Goal: Information Seeking & Learning: Learn about a topic

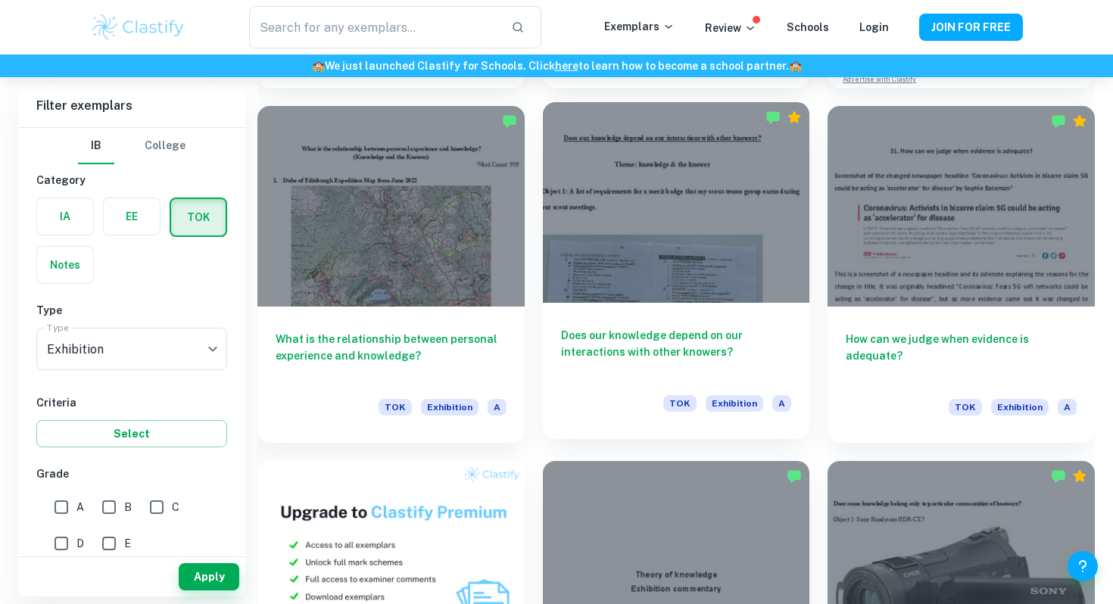
scroll to position [759, 0]
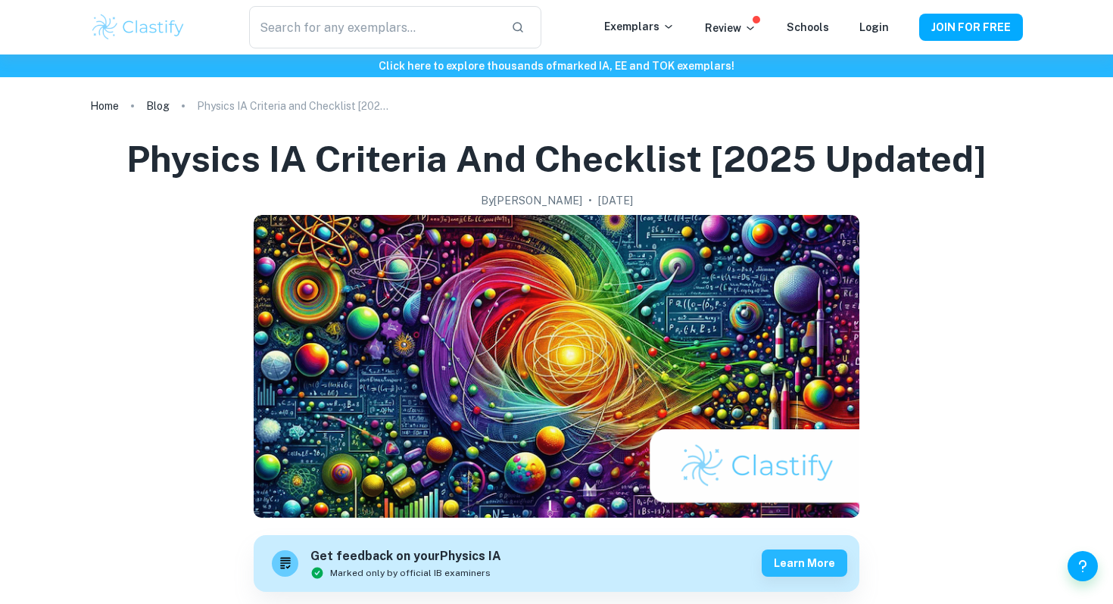
scroll to position [1634, 0]
